Goal: Information Seeking & Learning: Compare options

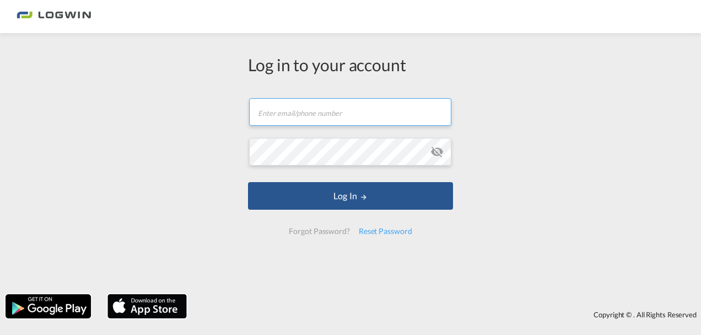
type input "[EMAIL_ADDRESS][DOMAIN_NAME]"
click at [348, 212] on form "[EMAIL_ADDRESS][DOMAIN_NAME] Email field is required Password field is required…" at bounding box center [350, 166] width 205 height 158
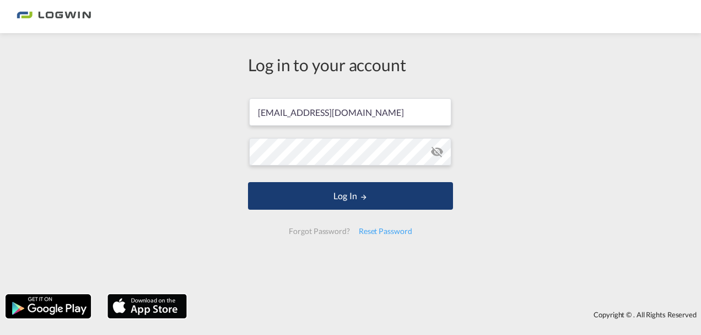
click at [348, 198] on button "Log In" at bounding box center [350, 196] width 205 height 28
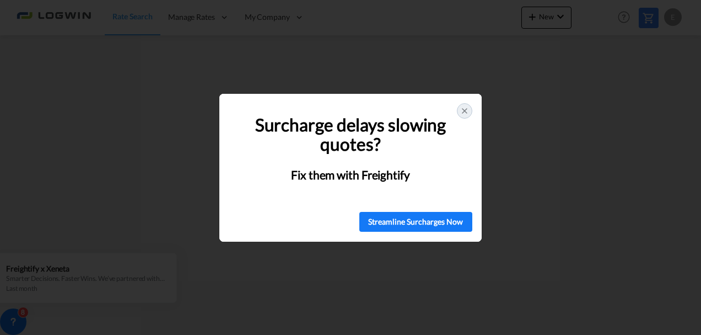
click at [466, 108] on icon at bounding box center [464, 110] width 9 height 9
